Goal: Navigation & Orientation: Find specific page/section

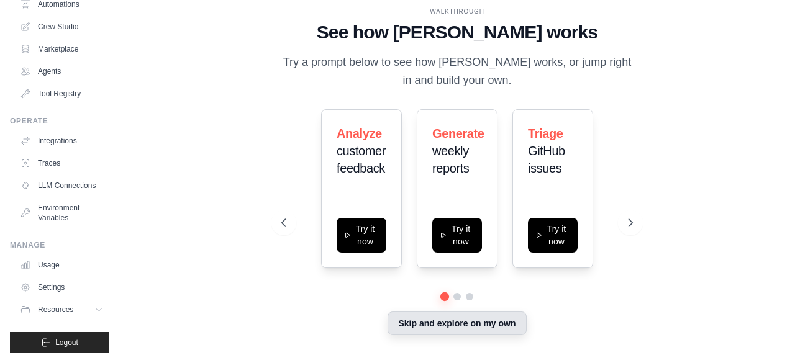
click at [493, 322] on button "Skip and explore on my own" at bounding box center [457, 324] width 139 height 24
